Goal: Task Accomplishment & Management: Use online tool/utility

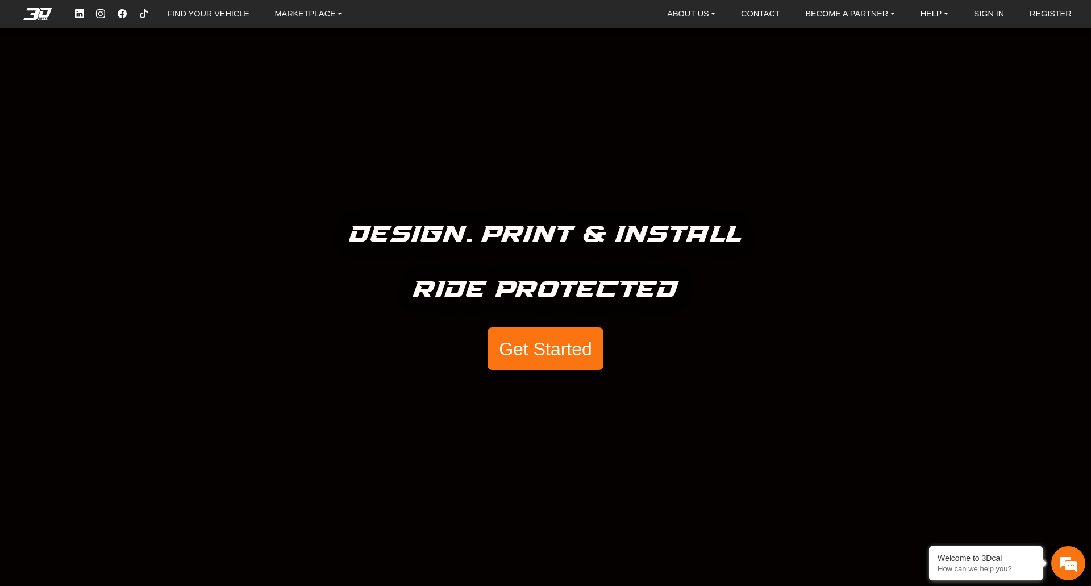
click at [557, 359] on button "Get Started" at bounding box center [546, 348] width 116 height 43
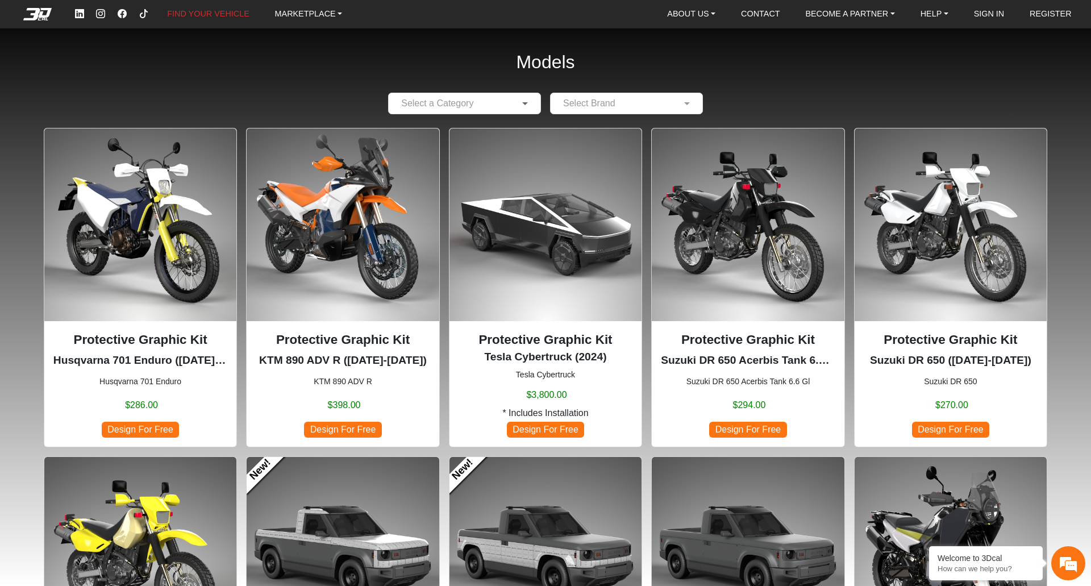
click at [530, 107] on span at bounding box center [526, 104] width 14 height 14
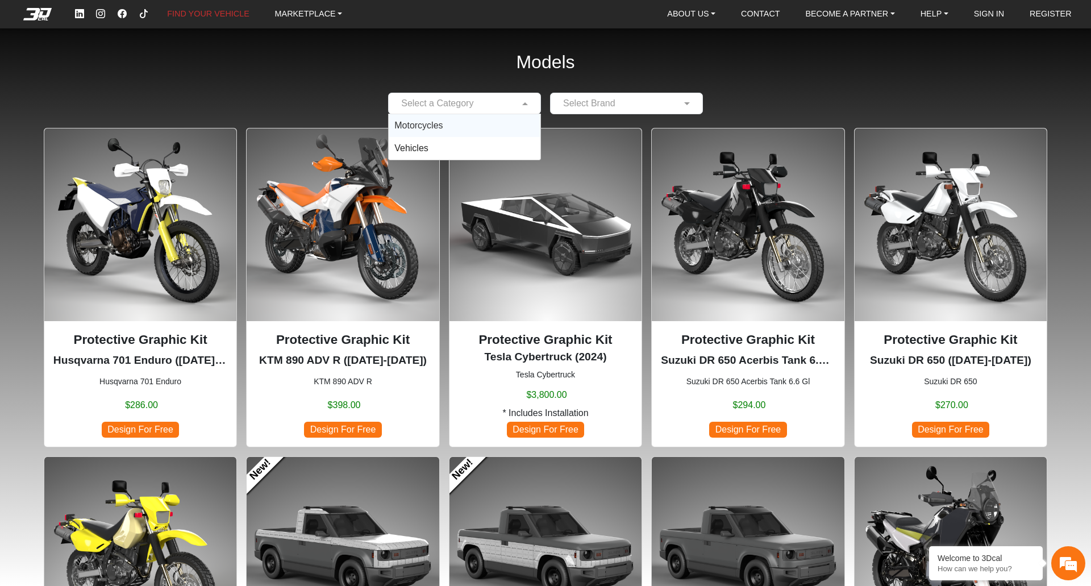
click at [465, 131] on div "Motorcycles" at bounding box center [465, 125] width 152 height 23
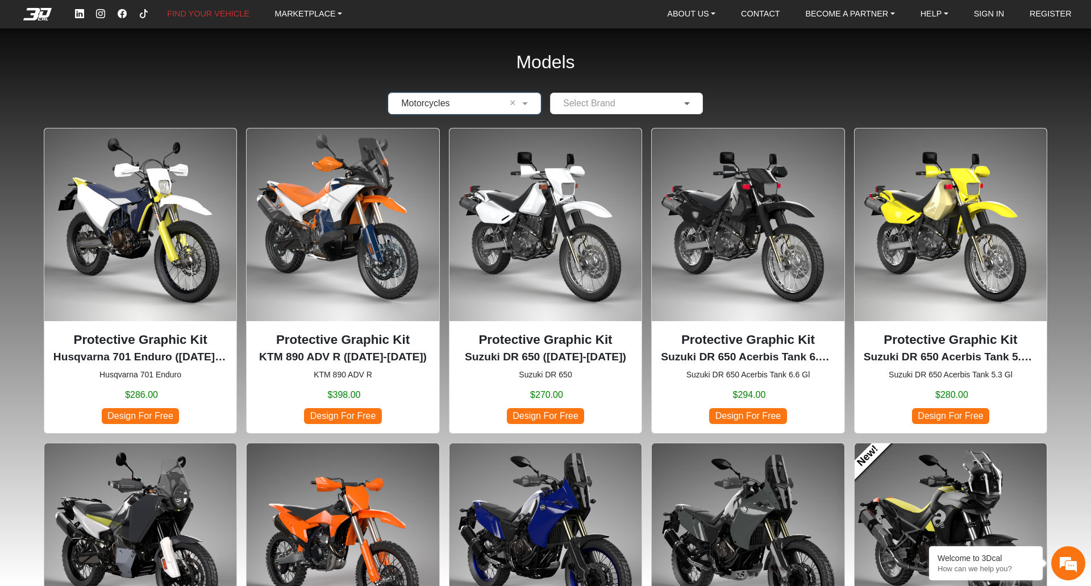
click at [681, 107] on span at bounding box center [688, 104] width 14 height 14
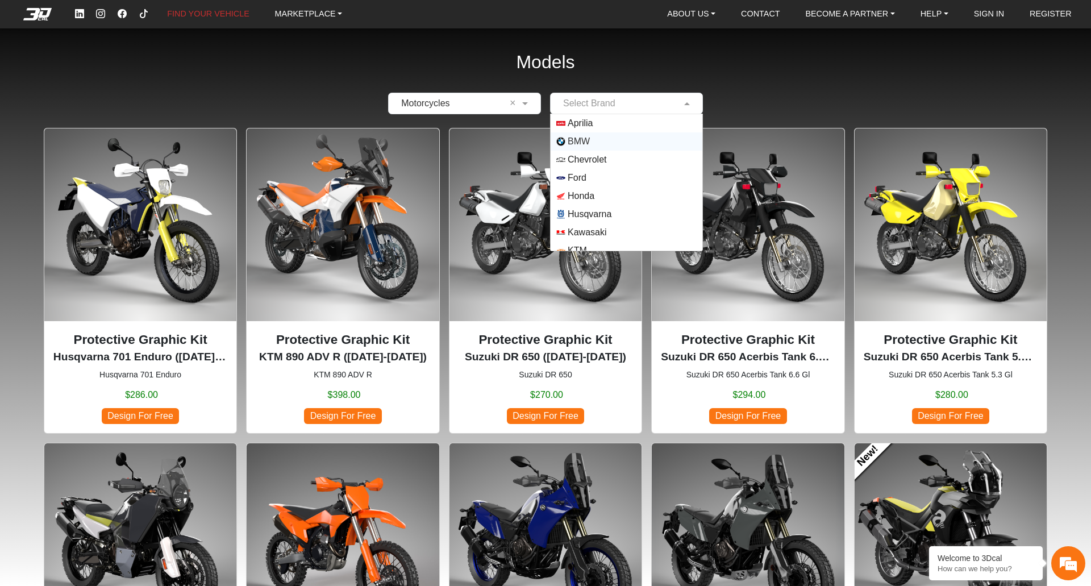
click at [627, 143] on span "BMW" at bounding box center [626, 141] width 140 height 9
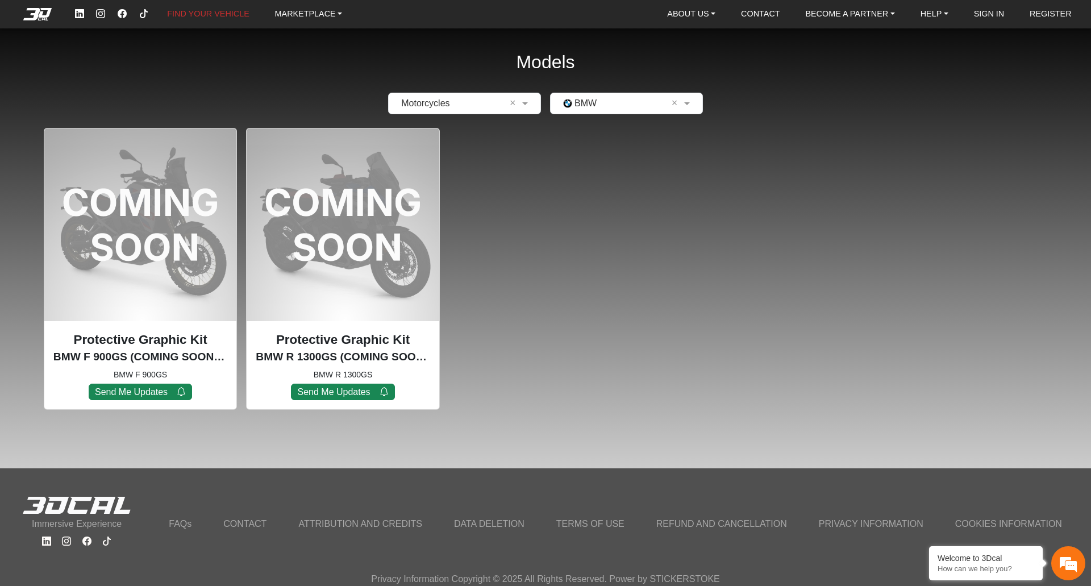
click at [373, 347] on p "Protective Graphic Kit" at bounding box center [343, 339] width 174 height 19
click at [341, 387] on button "Send Me Updates" at bounding box center [343, 392] width 104 height 16
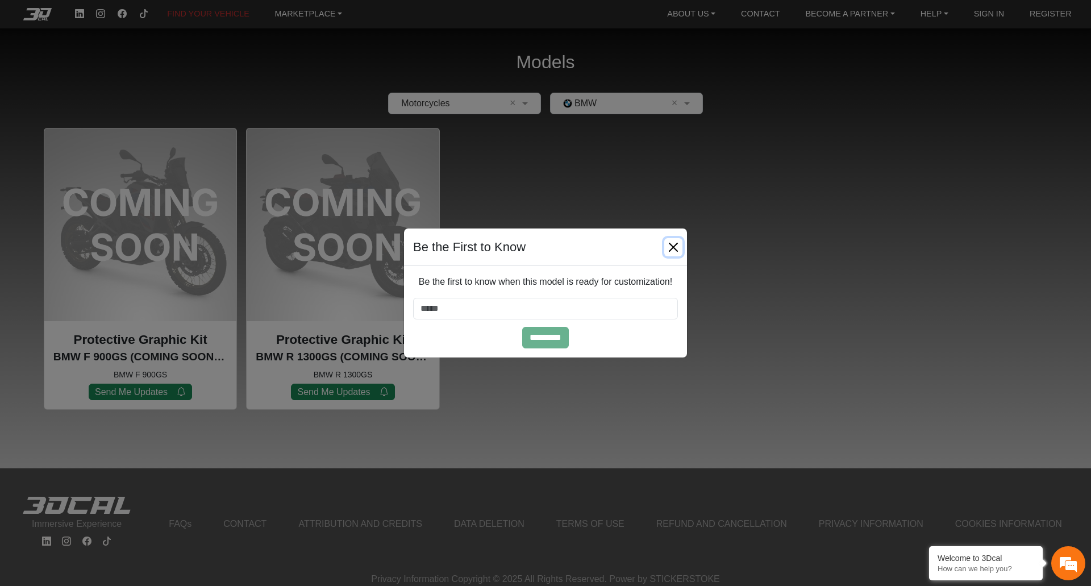
click at [673, 239] on button "Close" at bounding box center [673, 247] width 18 height 18
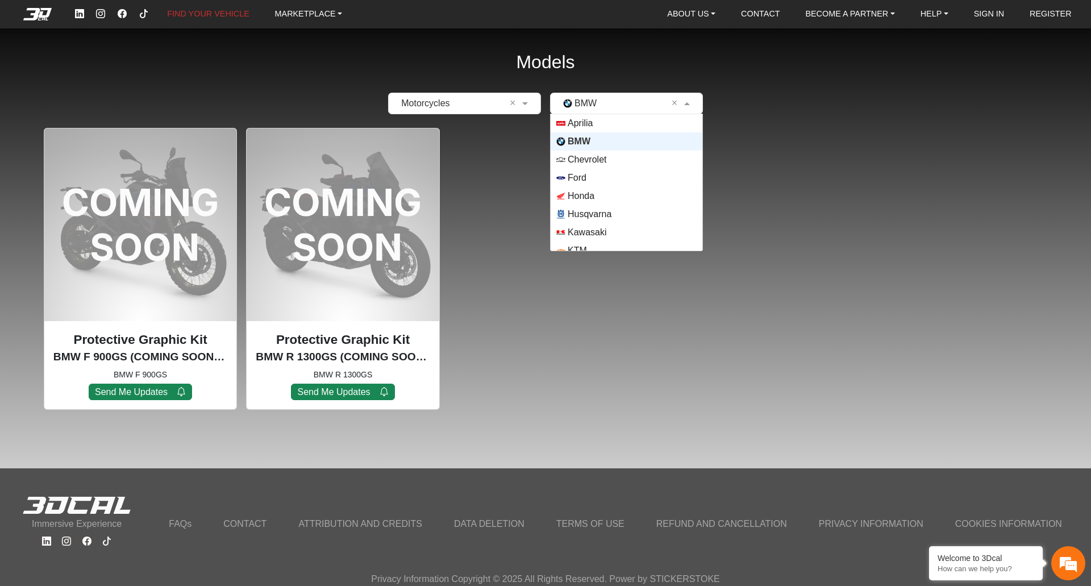
click at [644, 107] on input "text" at bounding box center [615, 104] width 118 height 14
click at [634, 200] on div "Suzuki" at bounding box center [627, 205] width 152 height 18
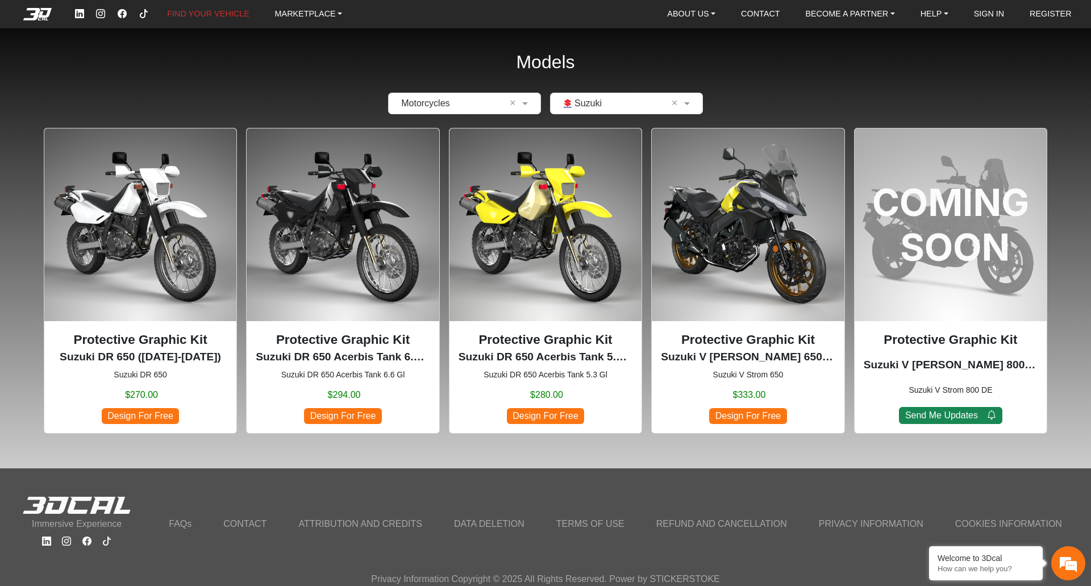
click at [743, 409] on span "Design For Free" at bounding box center [747, 415] width 77 height 15
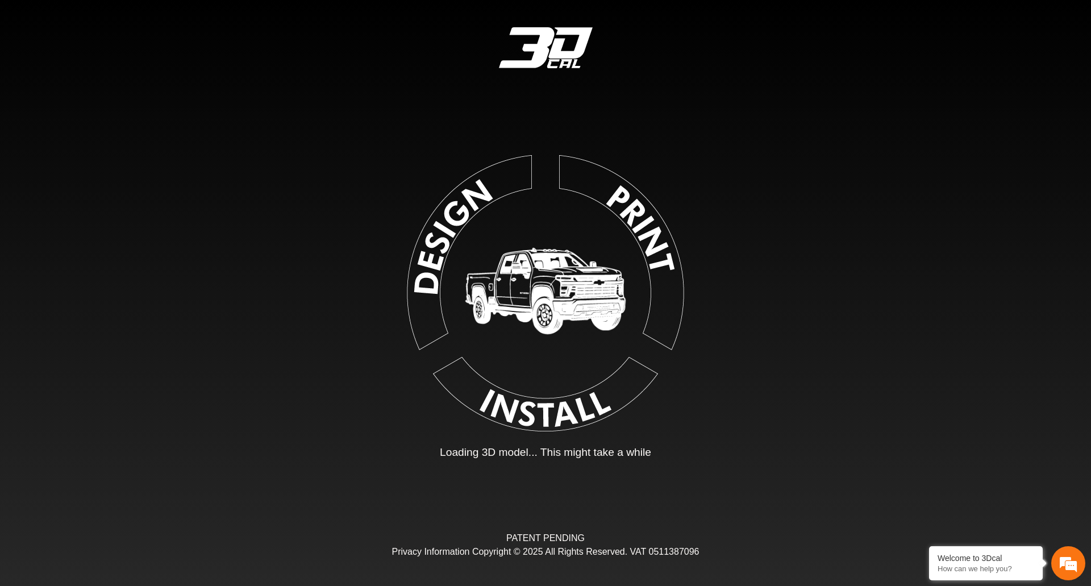
click at [467, 198] on img at bounding box center [546, 291] width 256 height 256
click at [523, 287] on img at bounding box center [546, 291] width 256 height 256
click at [538, 435] on div "Loading... Loading 3D model... This might take a while" at bounding box center [545, 301] width 320 height 319
type input "*"
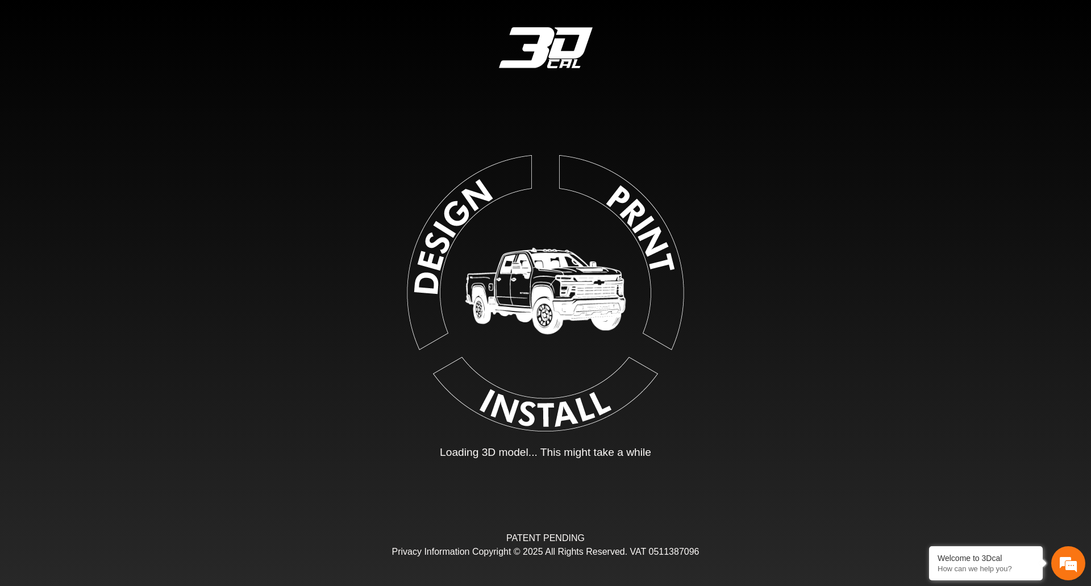
type input "*"
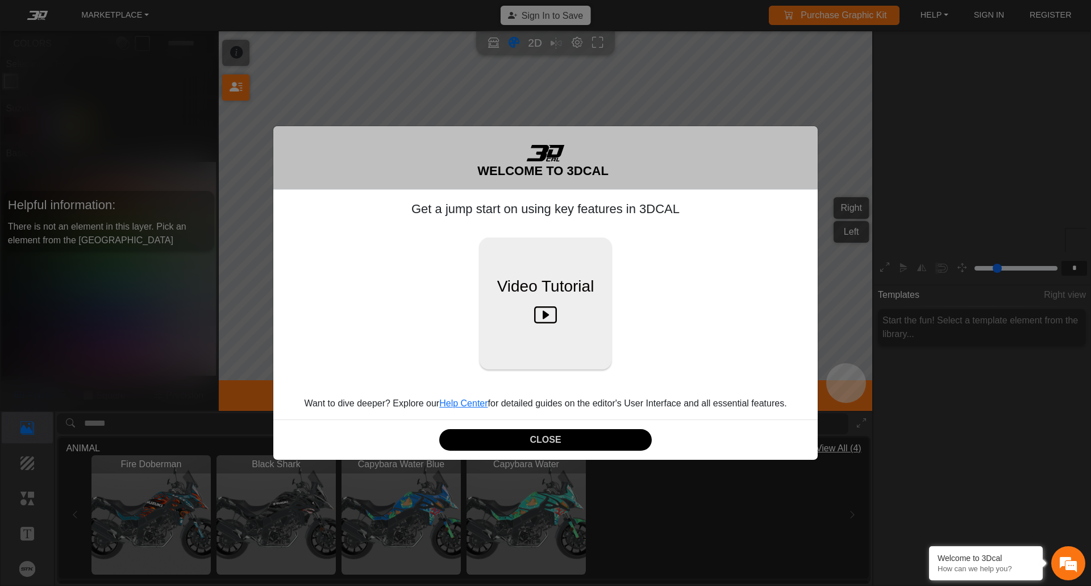
scroll to position [174, 176]
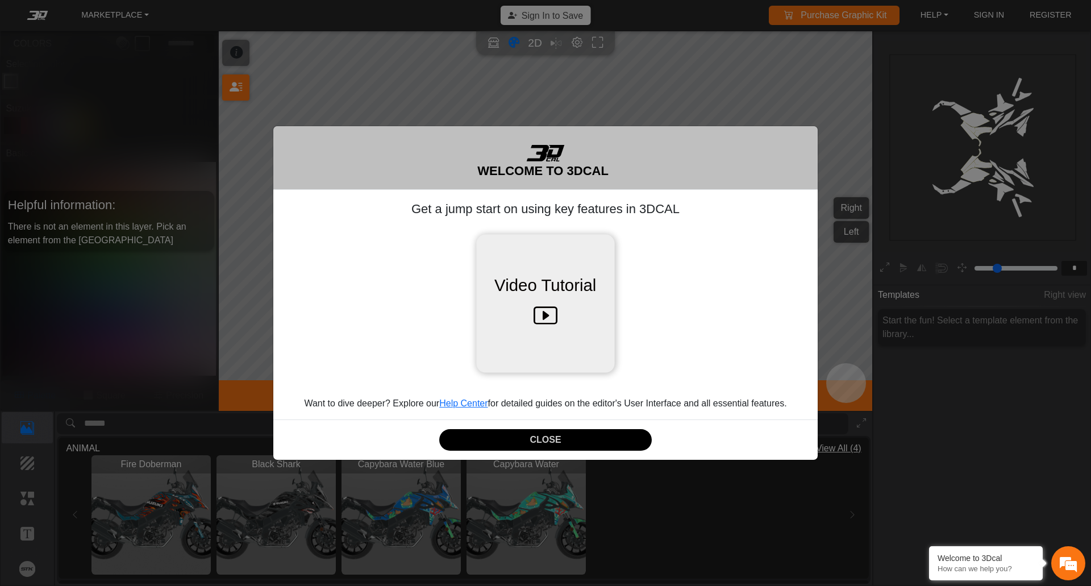
click at [550, 325] on icon at bounding box center [546, 316] width 24 height 36
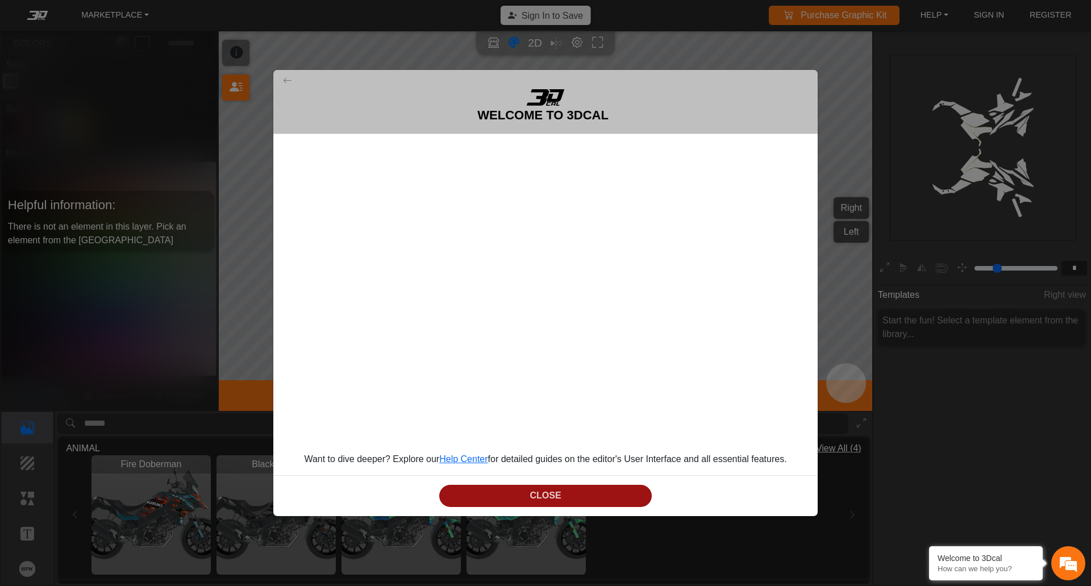
click at [573, 495] on button "CLOSE" at bounding box center [545, 496] width 213 height 22
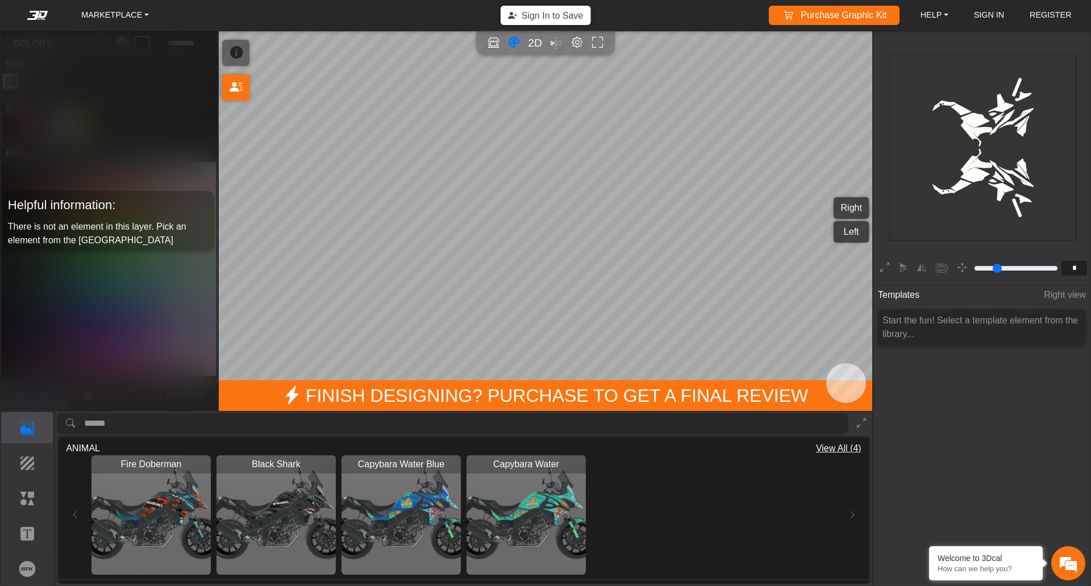
click at [401, 500] on img "View Capybara Water Blue" at bounding box center [401, 514] width 119 height 119
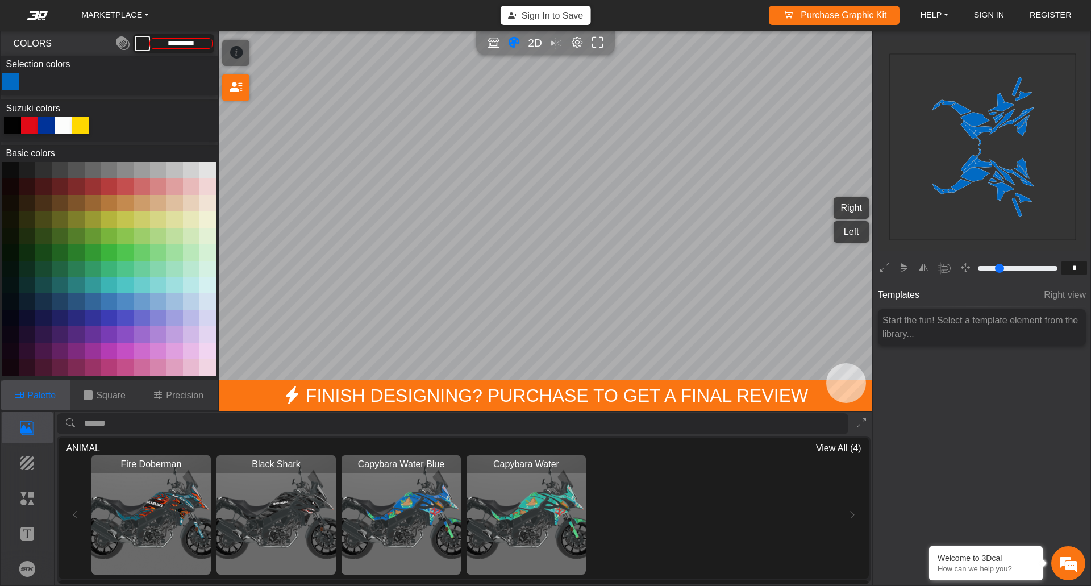
type input "*******"
click at [401, 500] on img "View Capybara Water Blue" at bounding box center [401, 514] width 119 height 119
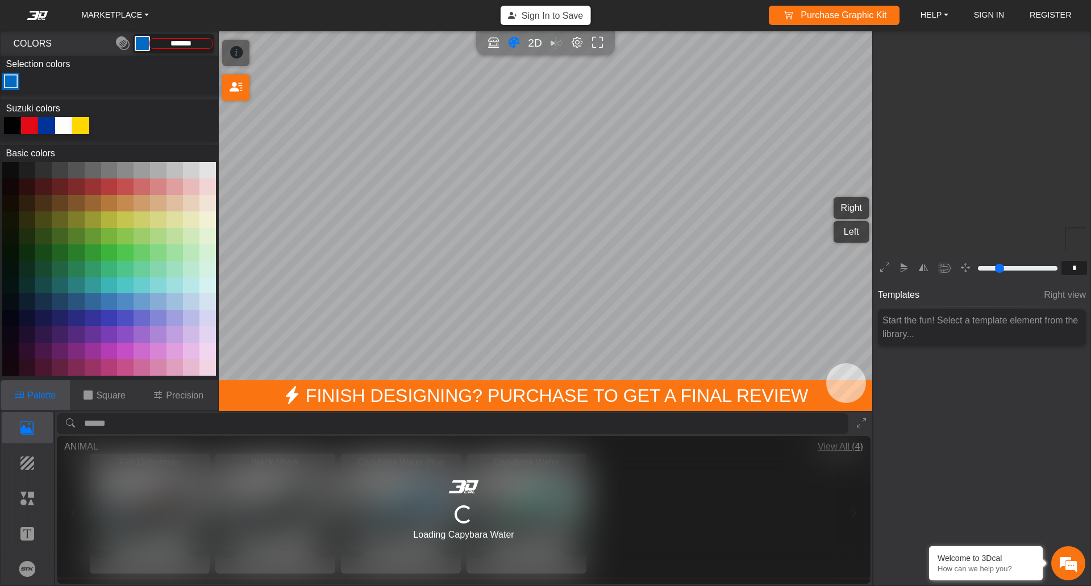
scroll to position [174, 176]
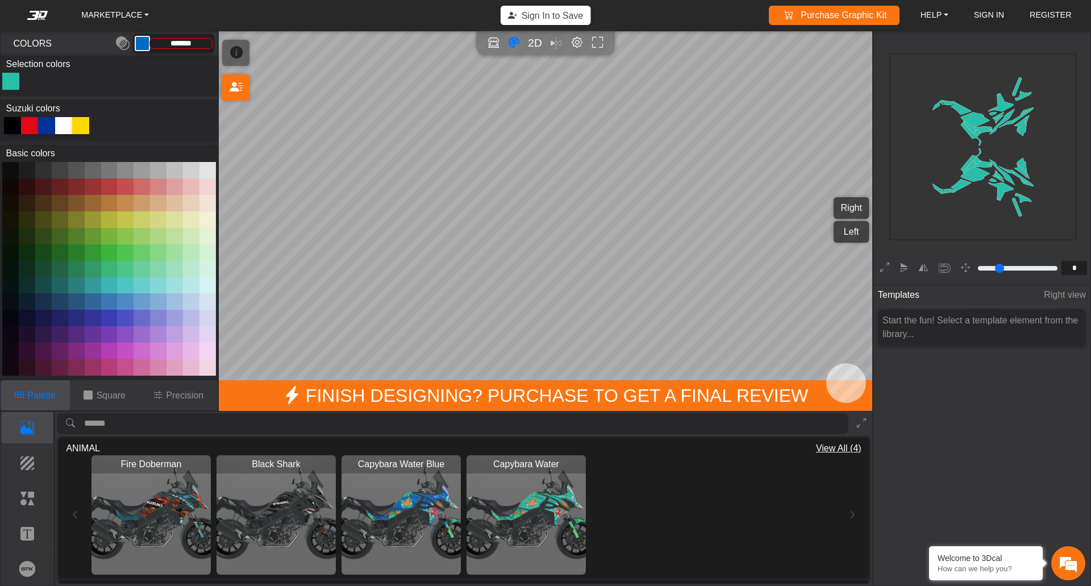
type input "*******"
click at [35, 11] on em at bounding box center [37, 15] width 45 height 9
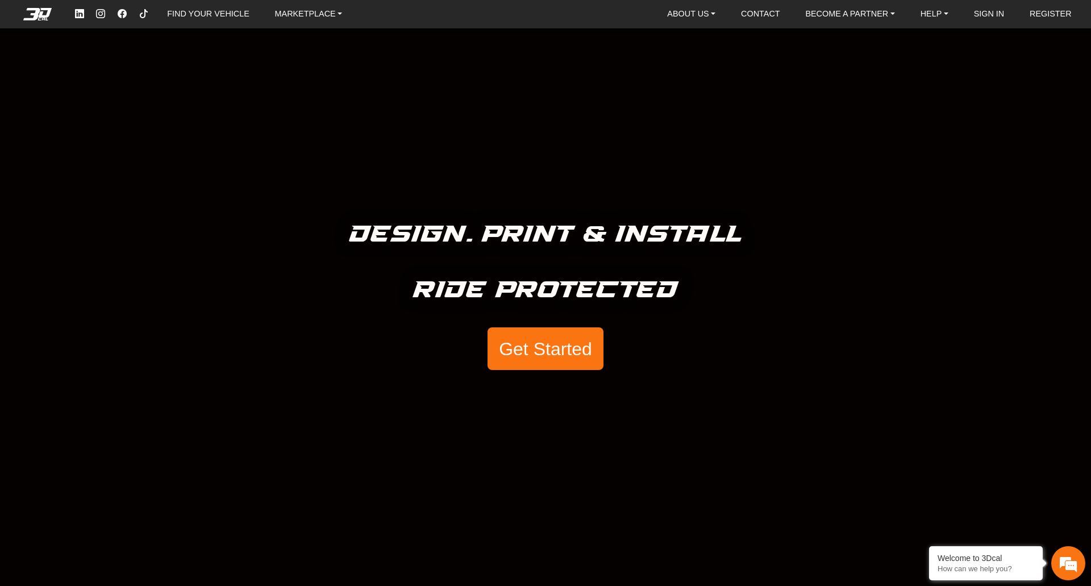
click at [542, 332] on button "Get Started" at bounding box center [546, 348] width 116 height 43
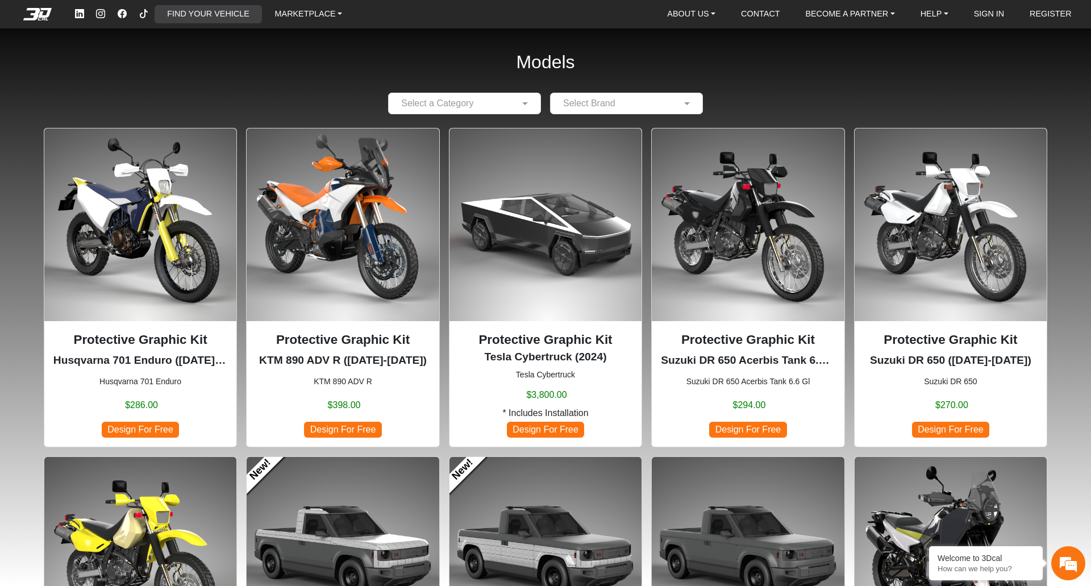
click at [227, 16] on link "FIND YOUR VEHICLE" at bounding box center [208, 14] width 91 height 18
click at [305, 15] on link "MARKETPLACE" at bounding box center [308, 14] width 77 height 18
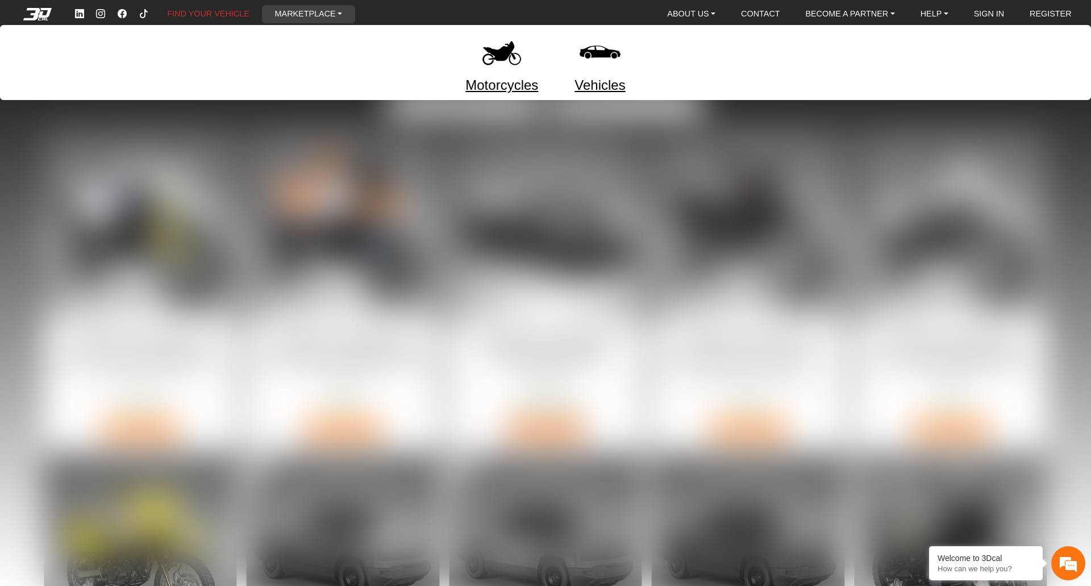
click at [505, 88] on link "Motorcycles" at bounding box center [501, 85] width 73 height 20
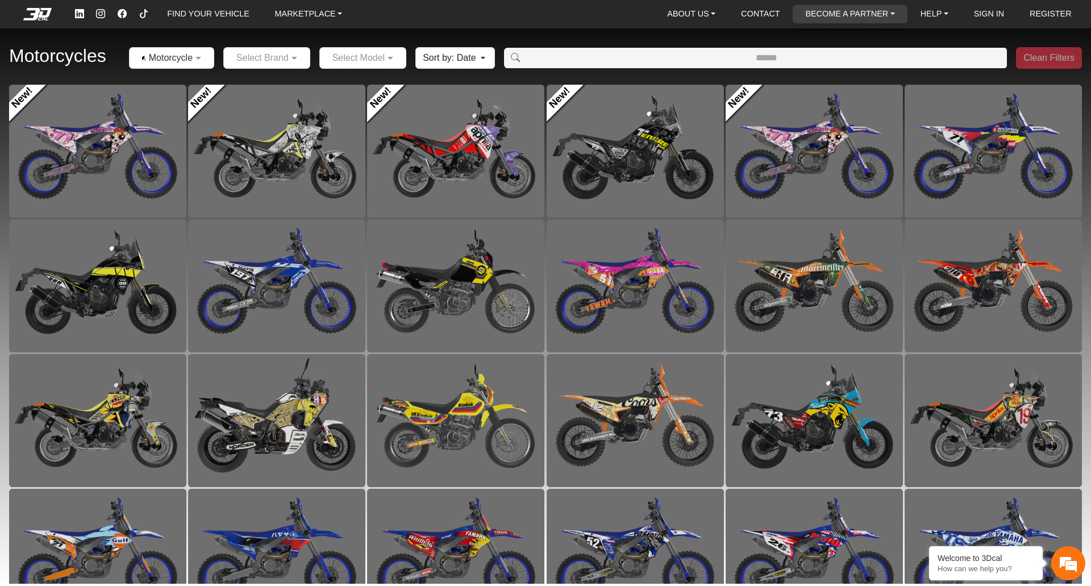
click at [853, 16] on link "BECOME A PARTNER" at bounding box center [850, 14] width 98 height 18
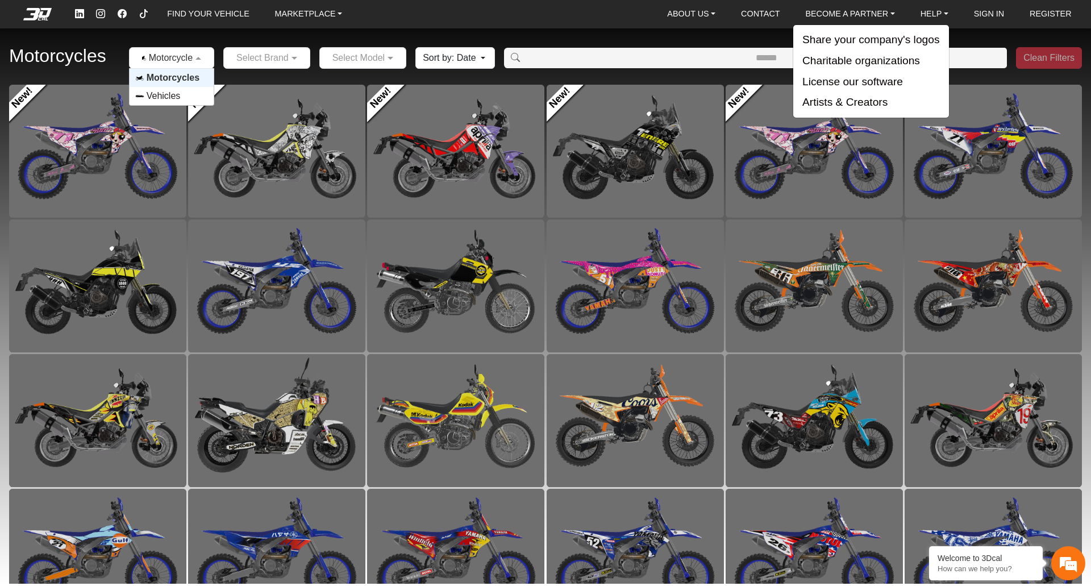
click at [207, 57] on span at bounding box center [200, 58] width 14 height 14
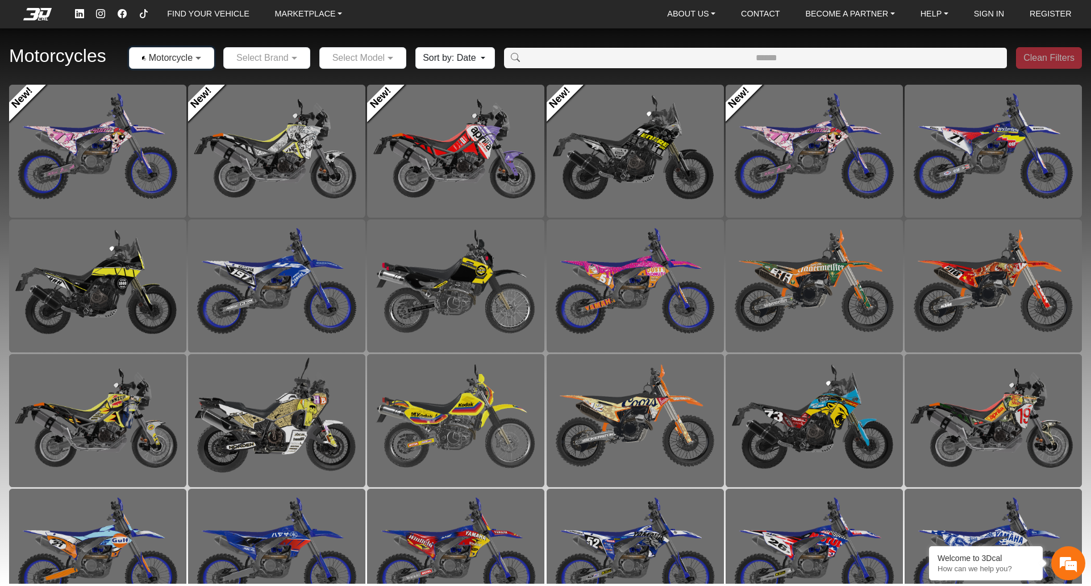
click at [207, 57] on span at bounding box center [200, 58] width 14 height 14
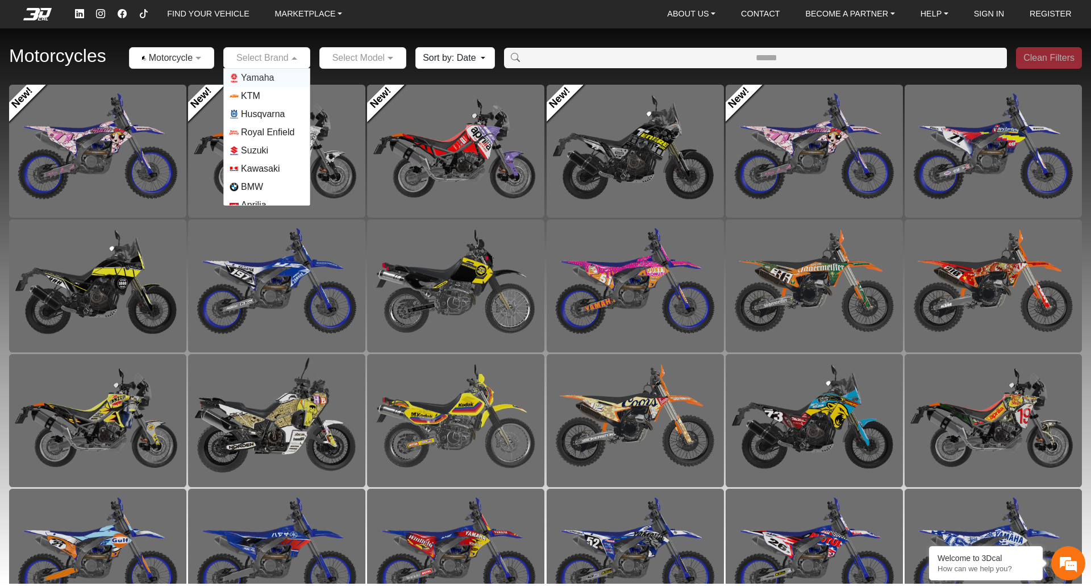
click at [281, 61] on input "text" at bounding box center [256, 58] width 52 height 14
click at [273, 184] on span "BMW" at bounding box center [267, 186] width 74 height 9
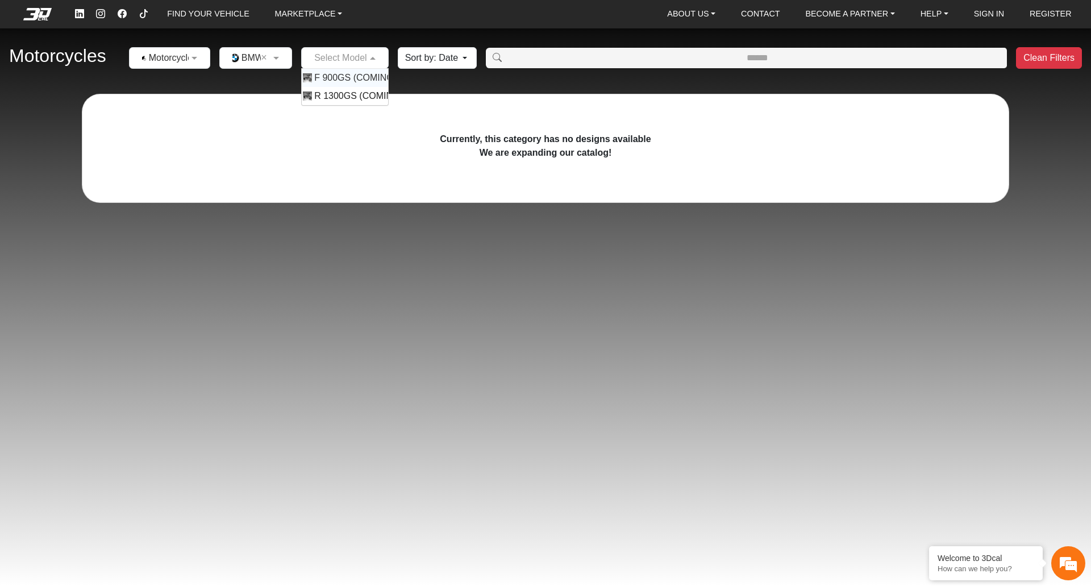
click at [378, 60] on span at bounding box center [374, 58] width 14 height 14
click at [378, 95] on span "R 1300GS (COMING SOON)" at bounding box center [373, 96] width 118 height 14
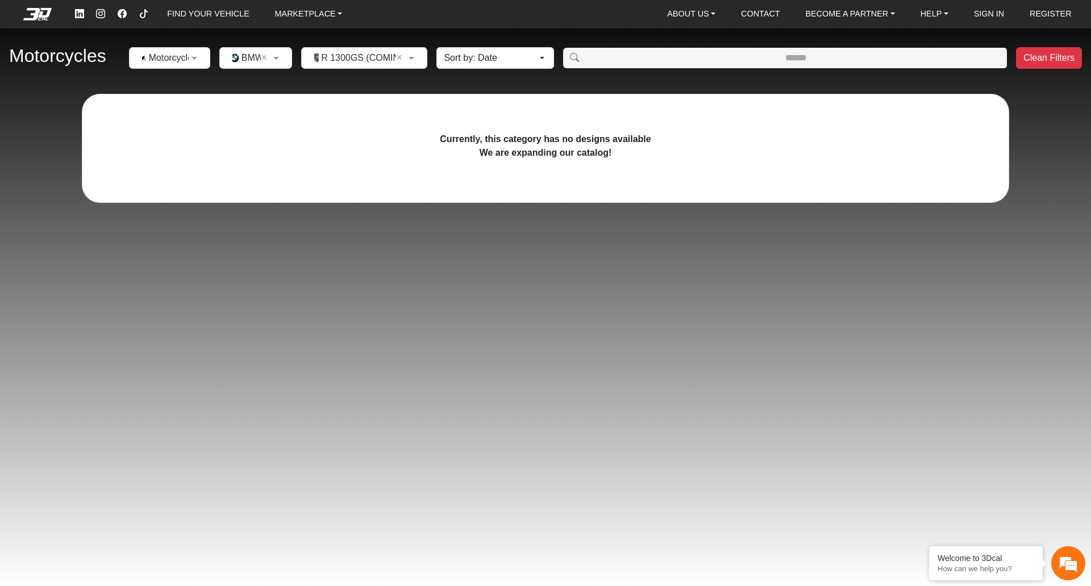
click at [507, 59] on button "Sort by: Date" at bounding box center [494, 58] width 117 height 22
